Goal: Find specific page/section: Find specific page/section

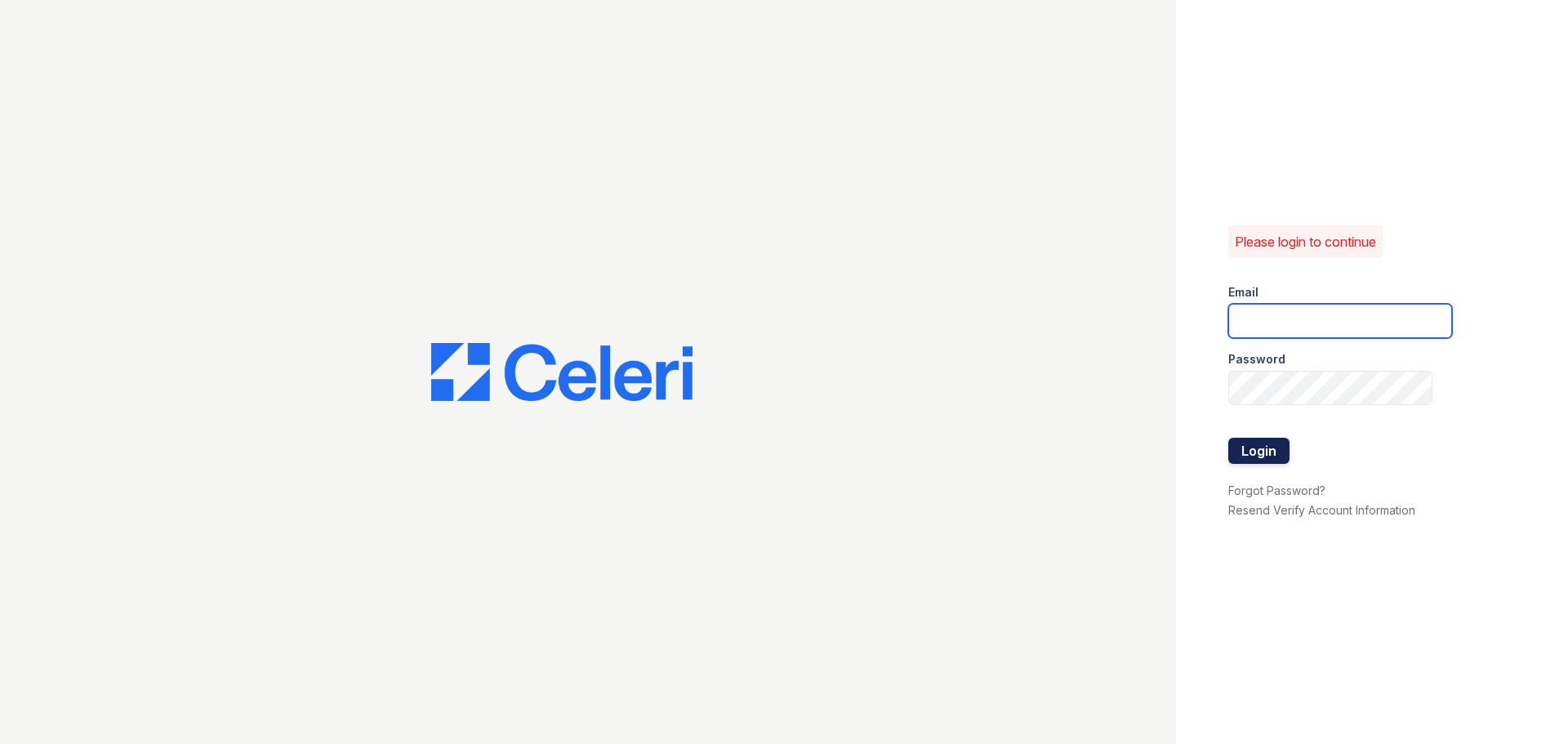
type input "residence2@cafmanagement.com"
click at [1269, 444] on button "Login" at bounding box center [1258, 450] width 61 height 26
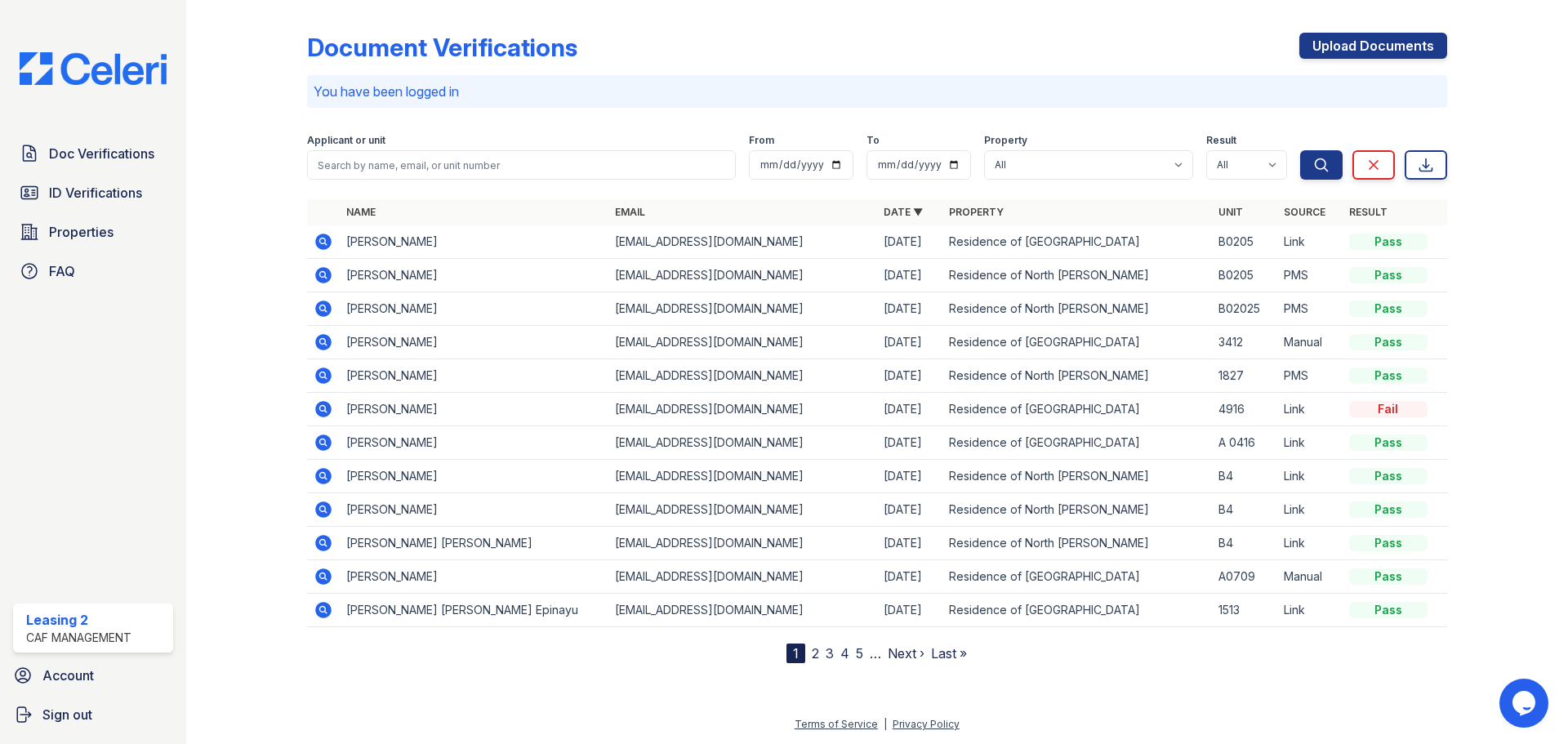
click at [461, 147] on div "Applicant or unit" at bounding box center [521, 141] width 428 height 16
click at [464, 170] on input "search" at bounding box center [521, 165] width 428 height 30
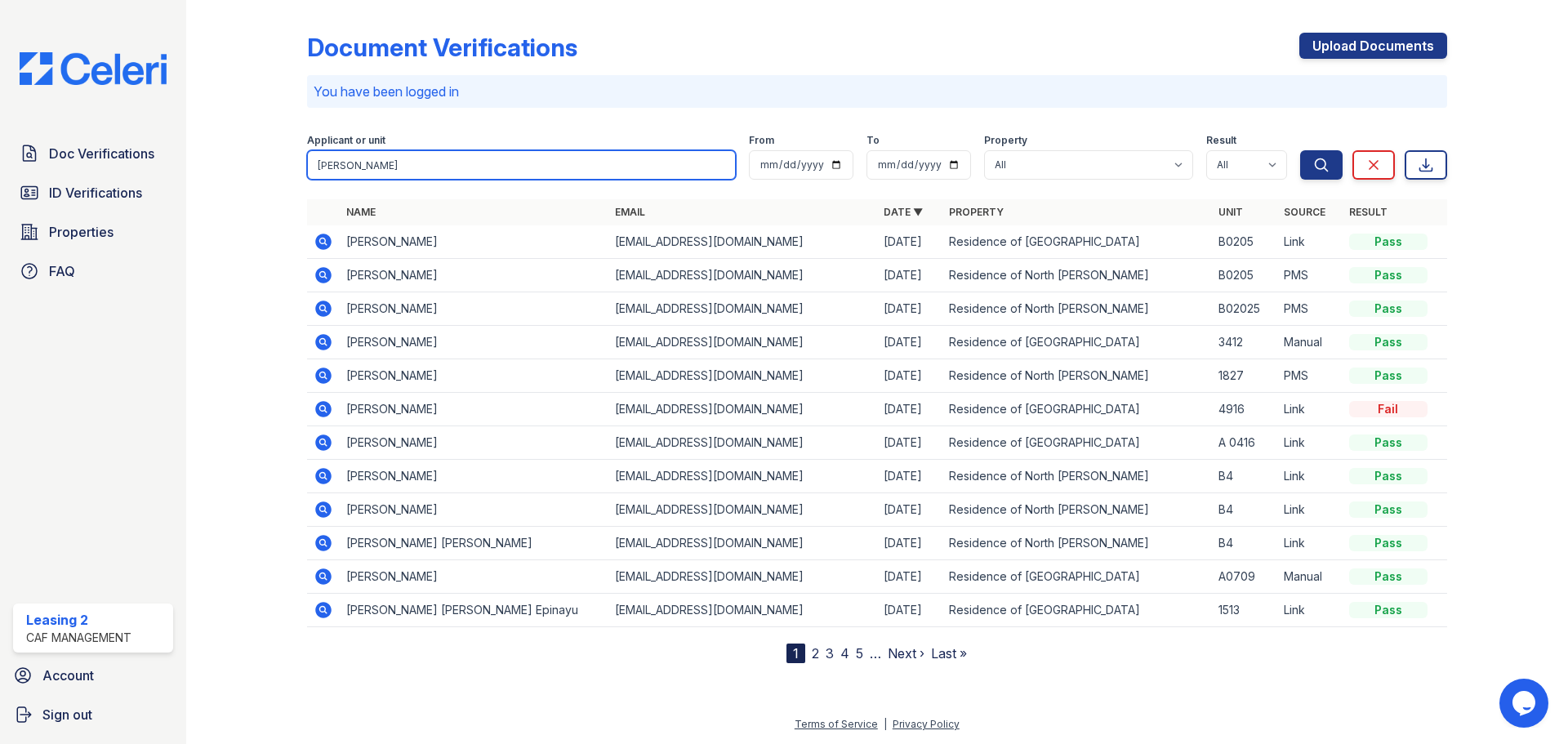
type input "[PERSON_NAME]"
click at [1300, 150] on button "Search" at bounding box center [1321, 165] width 43 height 30
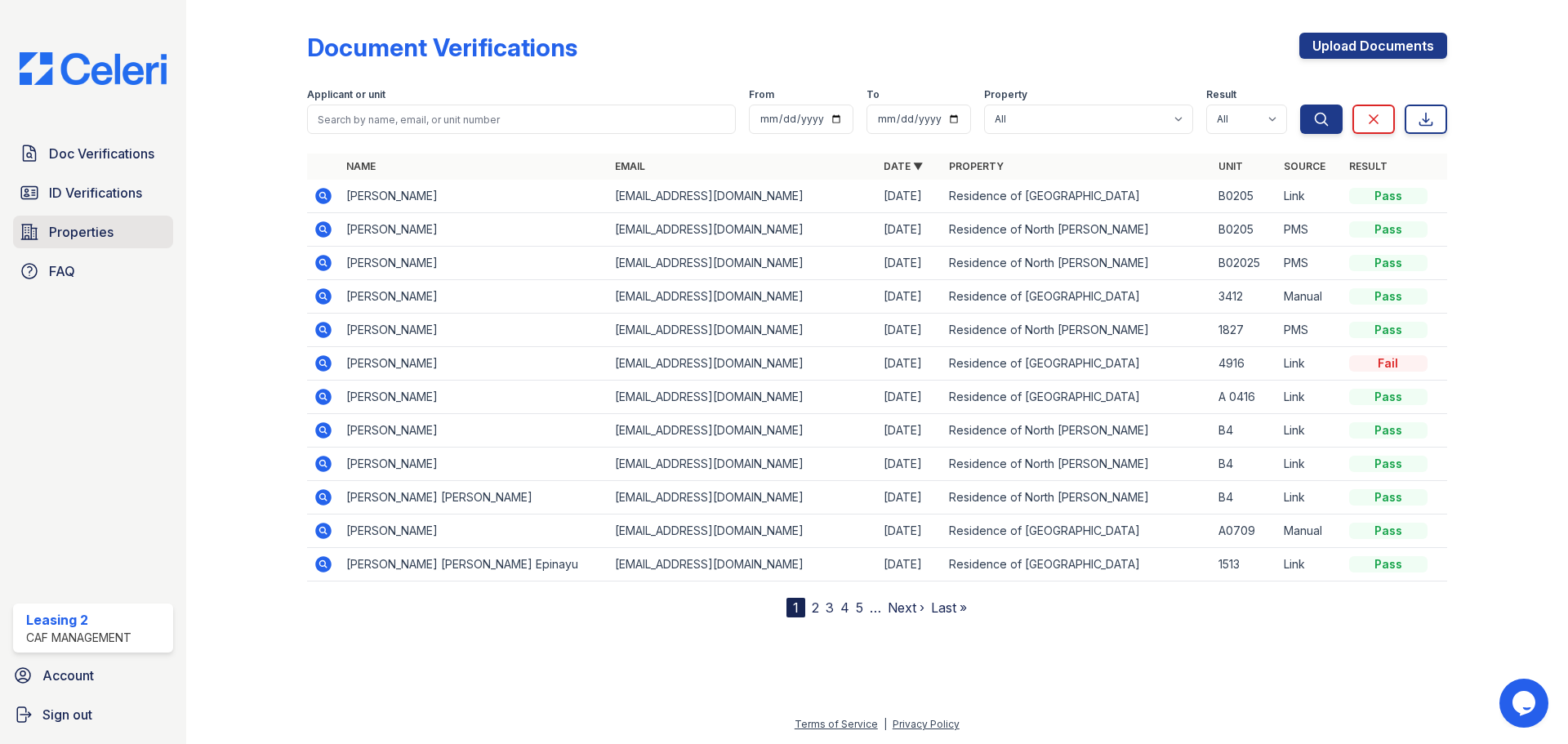
click at [43, 235] on link "Properties" at bounding box center [93, 231] width 160 height 33
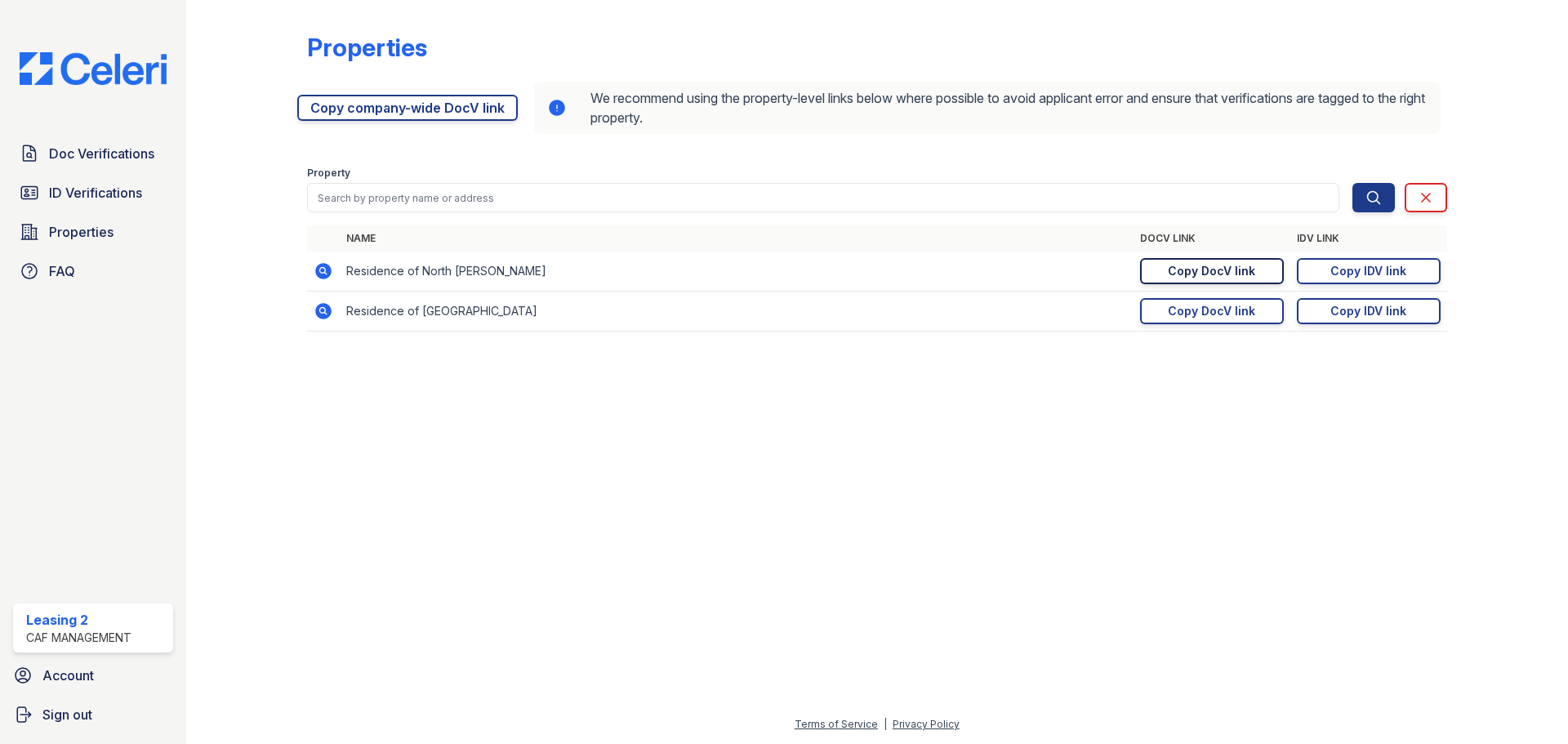
click at [1243, 269] on div "Copy DocV link" at bounding box center [1211, 271] width 88 height 16
